Goal: Task Accomplishment & Management: Use online tool/utility

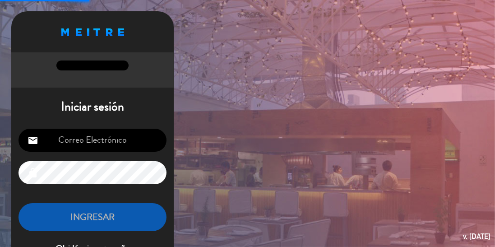
click at [93, 147] on input "email" at bounding box center [93, 140] width 148 height 23
type input "[EMAIL_ADDRESS][DOMAIN_NAME]"
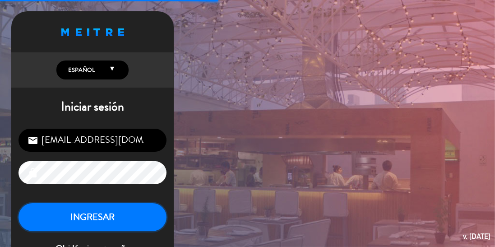
click at [101, 210] on button "INGRESAR" at bounding box center [93, 217] width 148 height 28
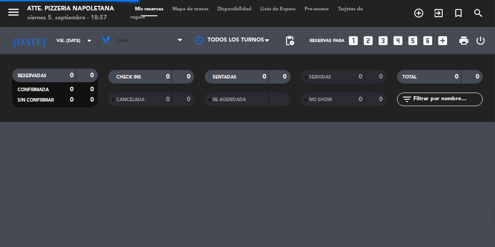
click at [136, 46] on span "Cena" at bounding box center [142, 41] width 90 height 20
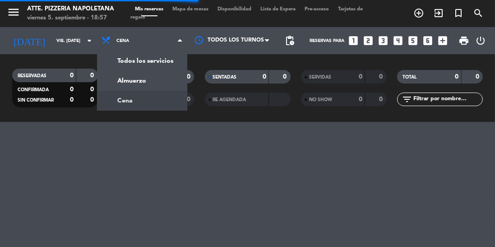
click at [47, 135] on div "menu Atte. Pizzeria Napoletana viernes 5. septiembre - 18:57 Mis reservas Mapa …" at bounding box center [247, 123] width 495 height 247
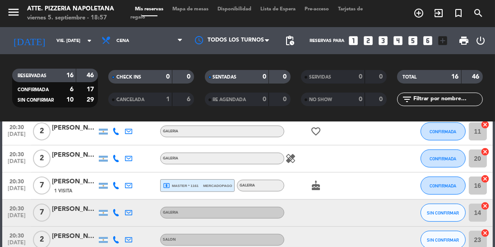
scroll to position [411, 0]
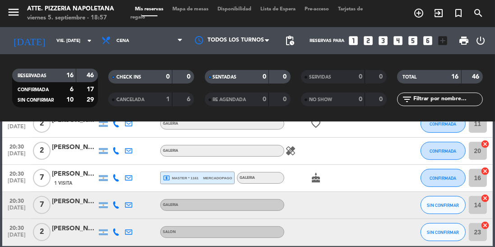
click at [196, 11] on span "Mapa de mesas" at bounding box center [190, 9] width 45 height 5
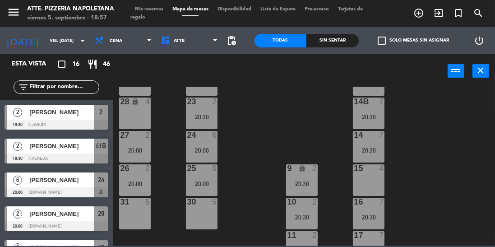
scroll to position [140, 0]
click at [203, 177] on div "25 6 20:00" at bounding box center [202, 179] width 32 height 32
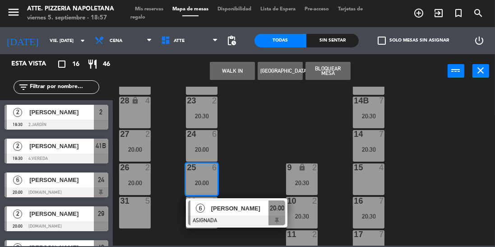
click at [435, 160] on div "43 2 20:00 42 lock 4 41B lock 2 19:30 44 2 20:00 40 block 2 12 lock 2 13 lock 2…" at bounding box center [307, 166] width 378 height 159
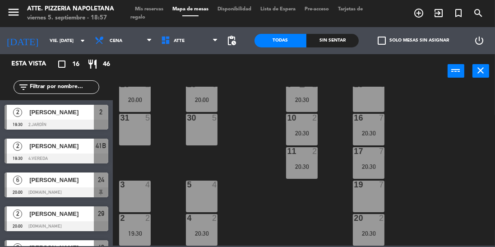
scroll to position [225, 0]
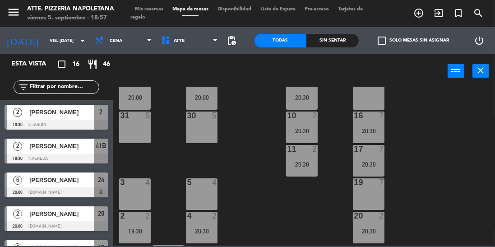
click at [367, 162] on div "20:30" at bounding box center [369, 164] width 32 height 6
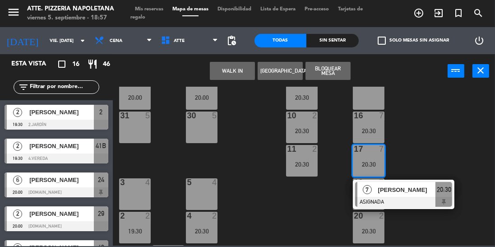
click at [367, 195] on div "7" at bounding box center [367, 189] width 19 height 15
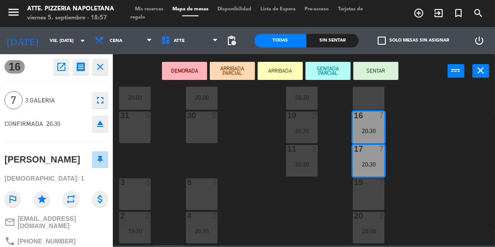
click at [409, 156] on div "43 2 20:00 42 lock 4 41B lock 2 19:30 44 2 20:00 40 block 2 12 lock 2 13 lock 2…" at bounding box center [307, 166] width 378 height 159
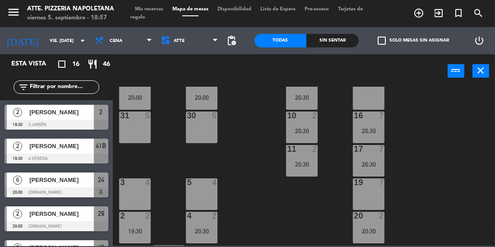
scroll to position [92, 0]
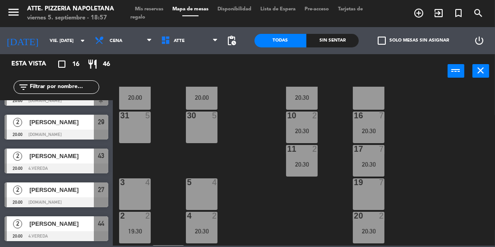
click at [368, 160] on div "17 7 20:30" at bounding box center [369, 161] width 32 height 32
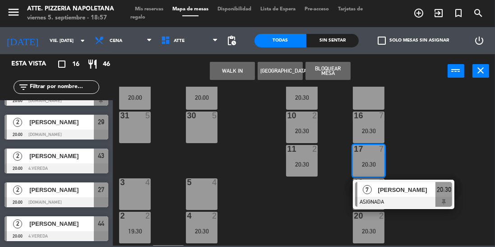
click at [366, 210] on div "19 7" at bounding box center [369, 194] width 32 height 32
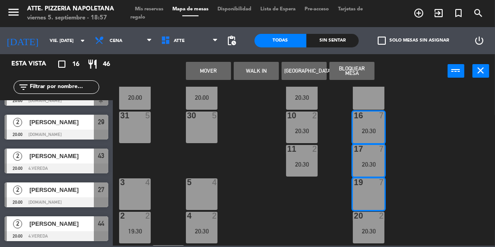
click at [375, 121] on div "16 7 20:30" at bounding box center [369, 128] width 32 height 32
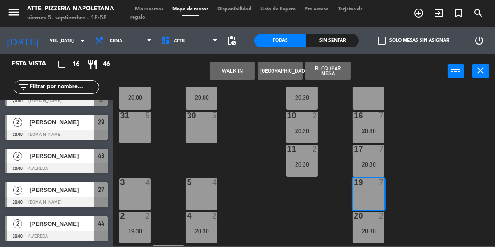
click at [234, 73] on button "WALK IN" at bounding box center [232, 71] width 45 height 18
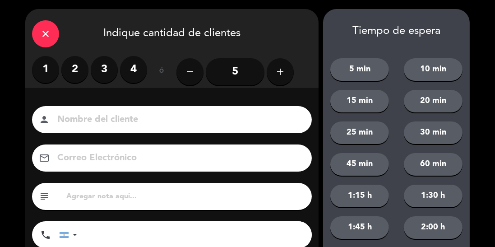
click at [47, 37] on icon "close" at bounding box center [45, 33] width 11 height 11
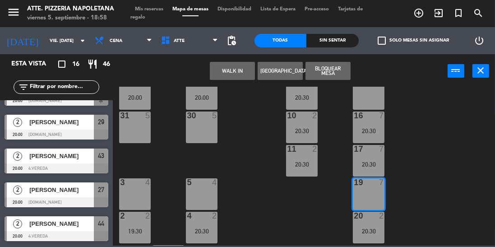
click at [374, 166] on div "20:30" at bounding box center [369, 164] width 32 height 6
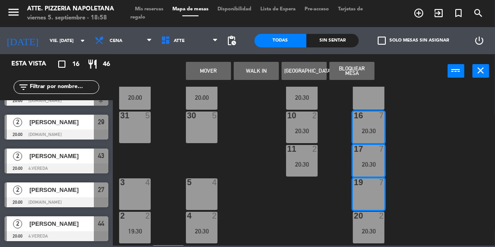
click at [212, 72] on button "Mover" at bounding box center [208, 71] width 45 height 18
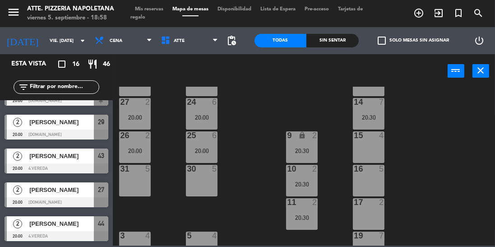
scroll to position [172, 0]
click at [382, 112] on div "14 7 20:30" at bounding box center [369, 114] width 32 height 32
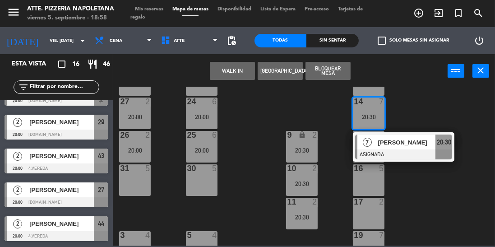
click at [369, 207] on div "17 2" at bounding box center [369, 214] width 32 height 32
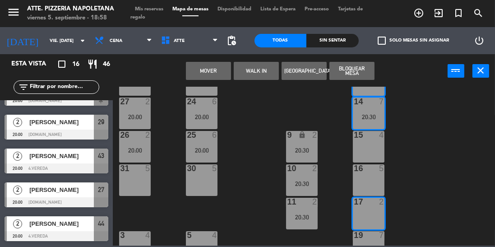
click at [376, 182] on div "16 5" at bounding box center [369, 180] width 32 height 32
click at [210, 69] on button "Mover y Unir" at bounding box center [208, 71] width 45 height 18
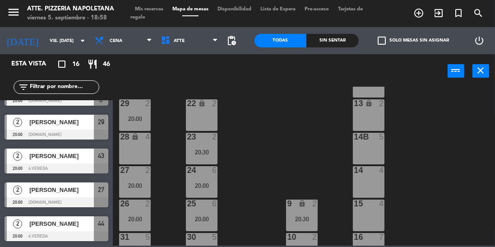
scroll to position [107, 0]
